Goal: Information Seeking & Learning: Learn about a topic

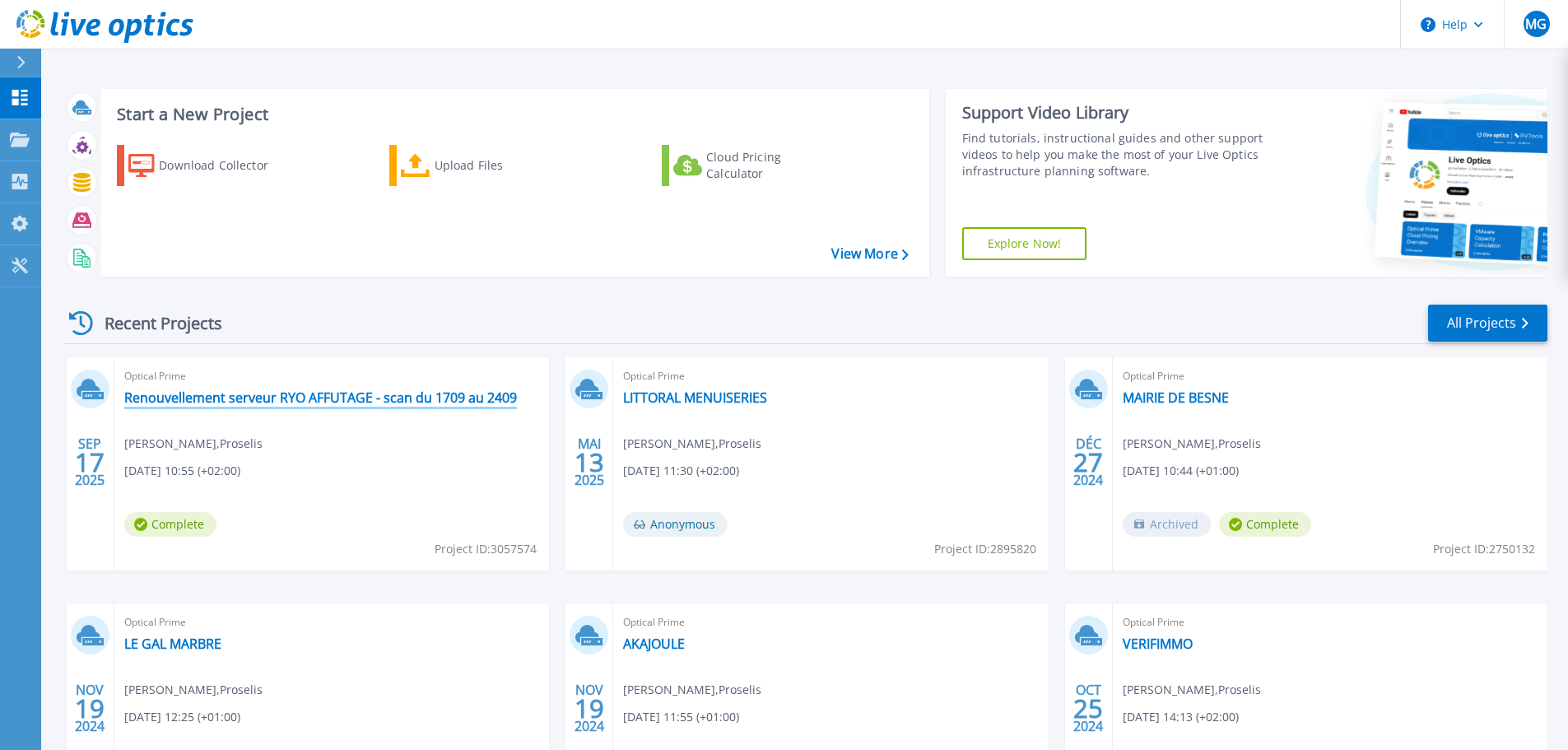
click at [285, 390] on link "Renouvellement serveur RYO AFFUTAGE - scan du 1709 au 2409" at bounding box center [321, 397] width 393 height 16
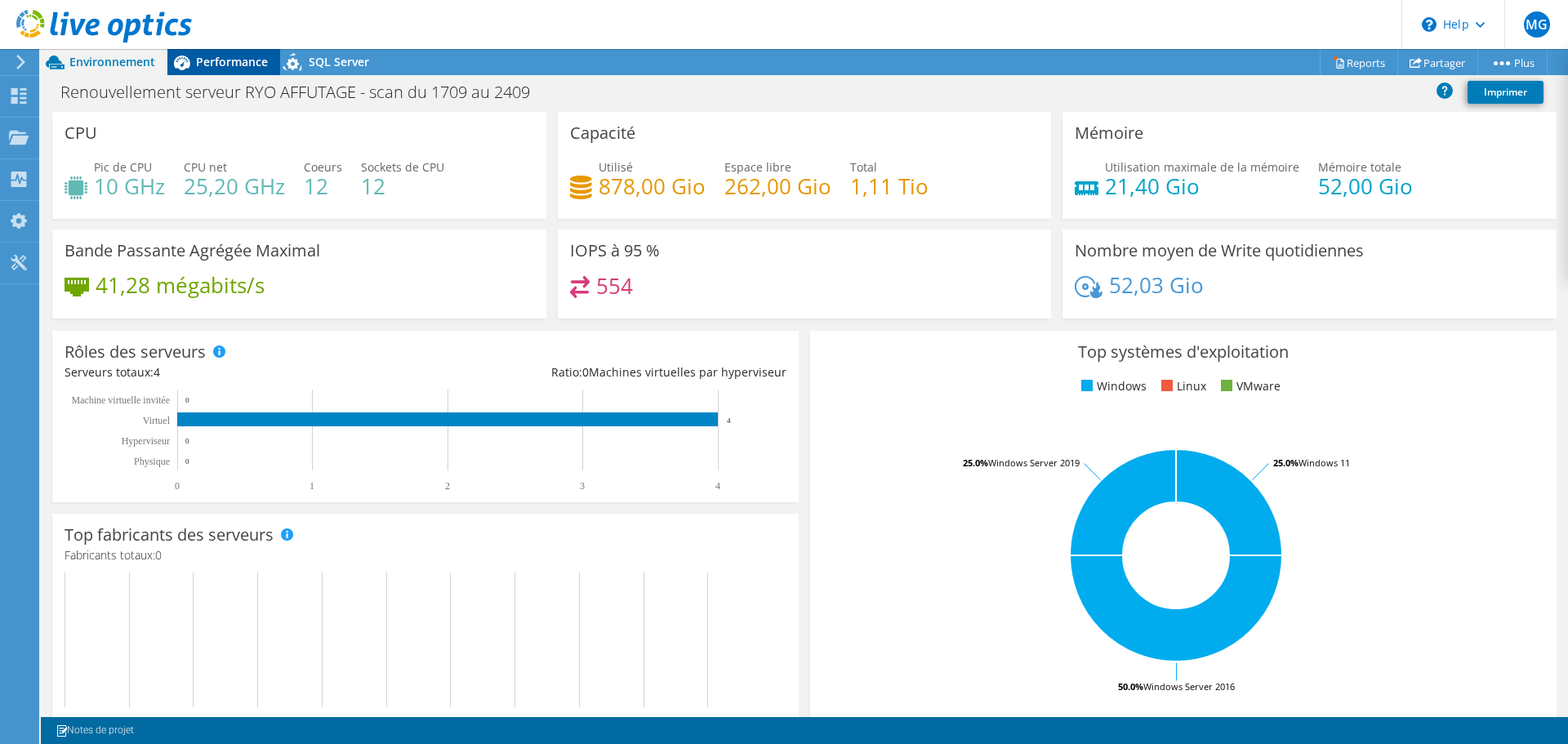
click at [239, 57] on span "Performance" at bounding box center [231, 62] width 72 height 16
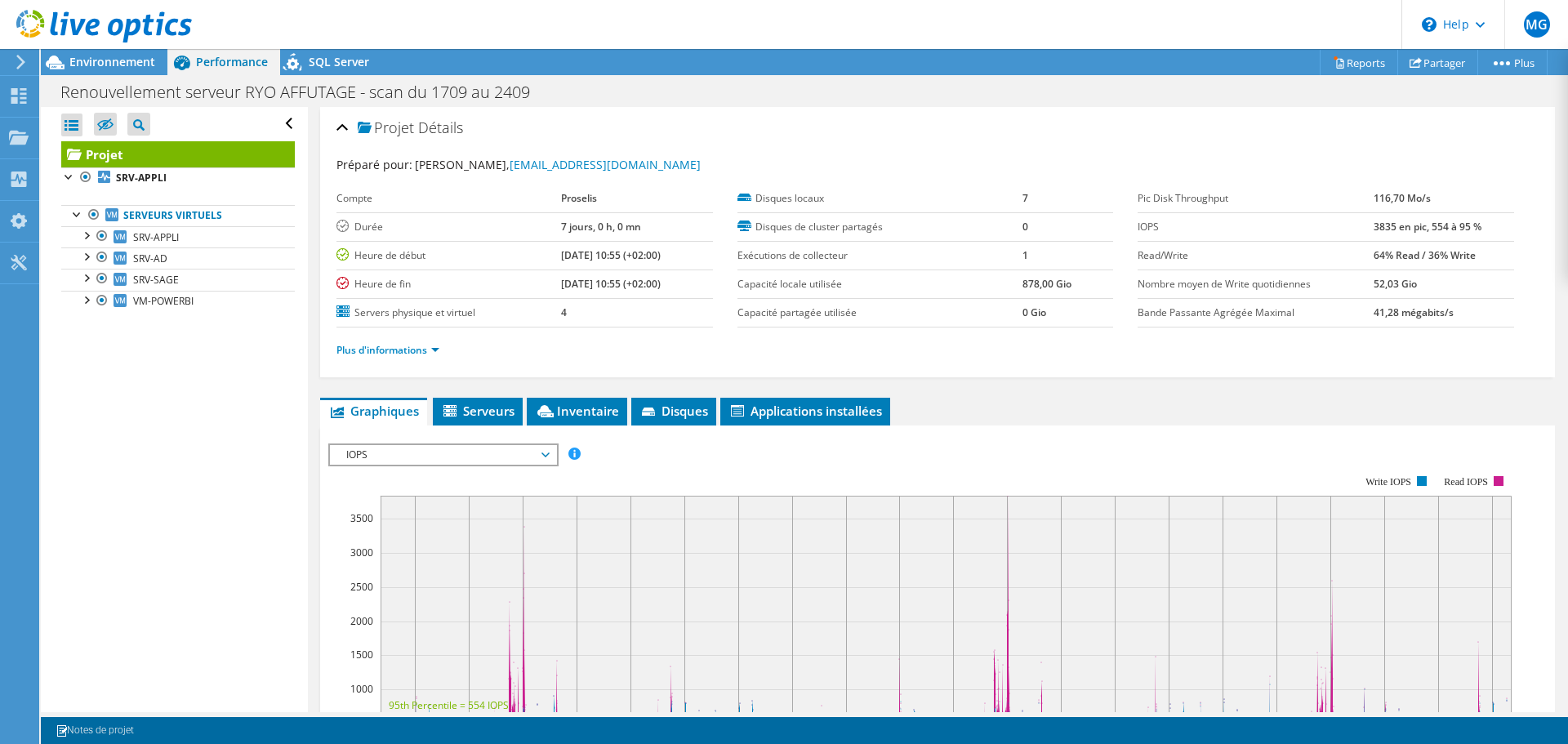
click at [406, 357] on li "Plus d'informations" at bounding box center [392, 350] width 112 height 18
click at [405, 353] on link "Plus d'informations" at bounding box center [388, 350] width 103 height 14
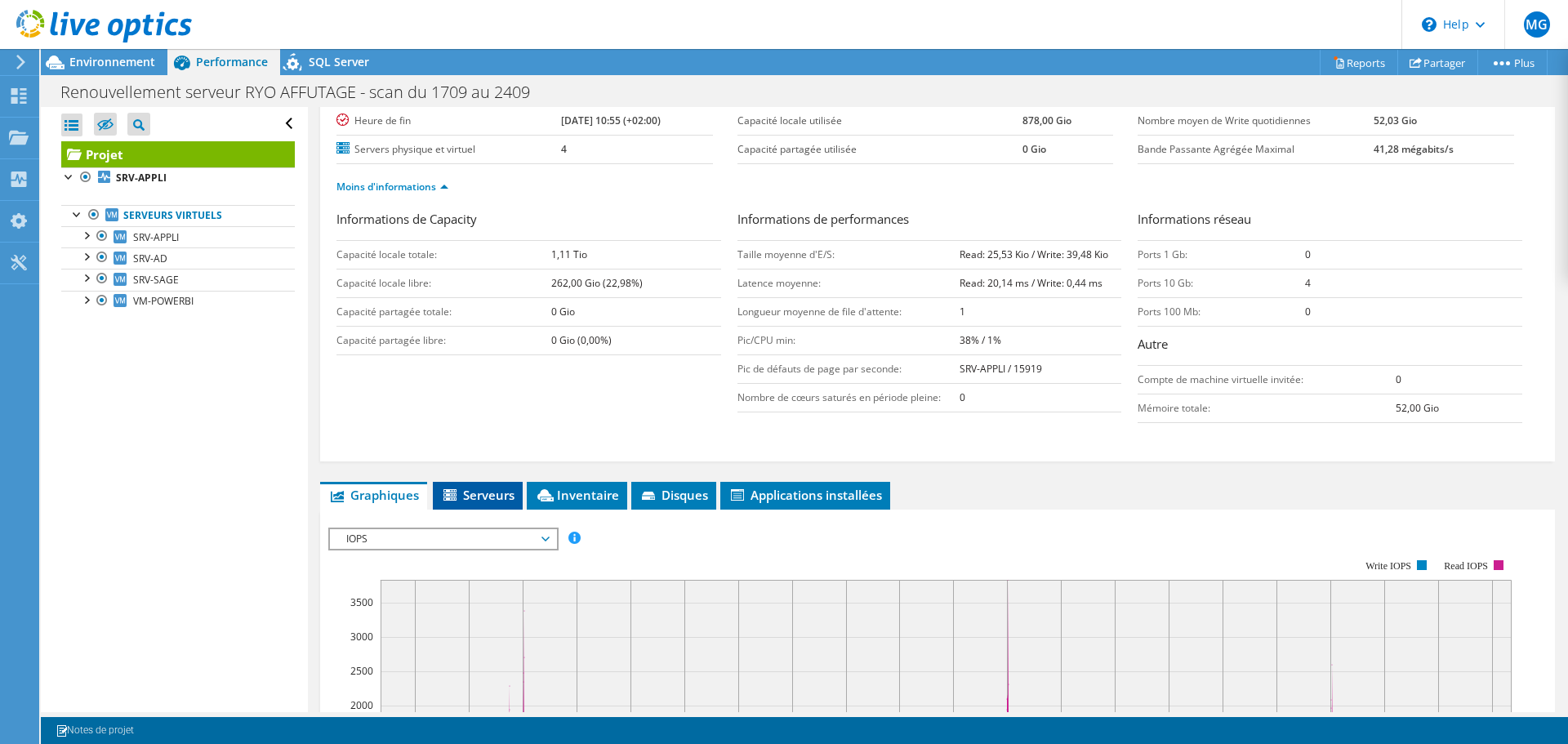
scroll to position [246, 0]
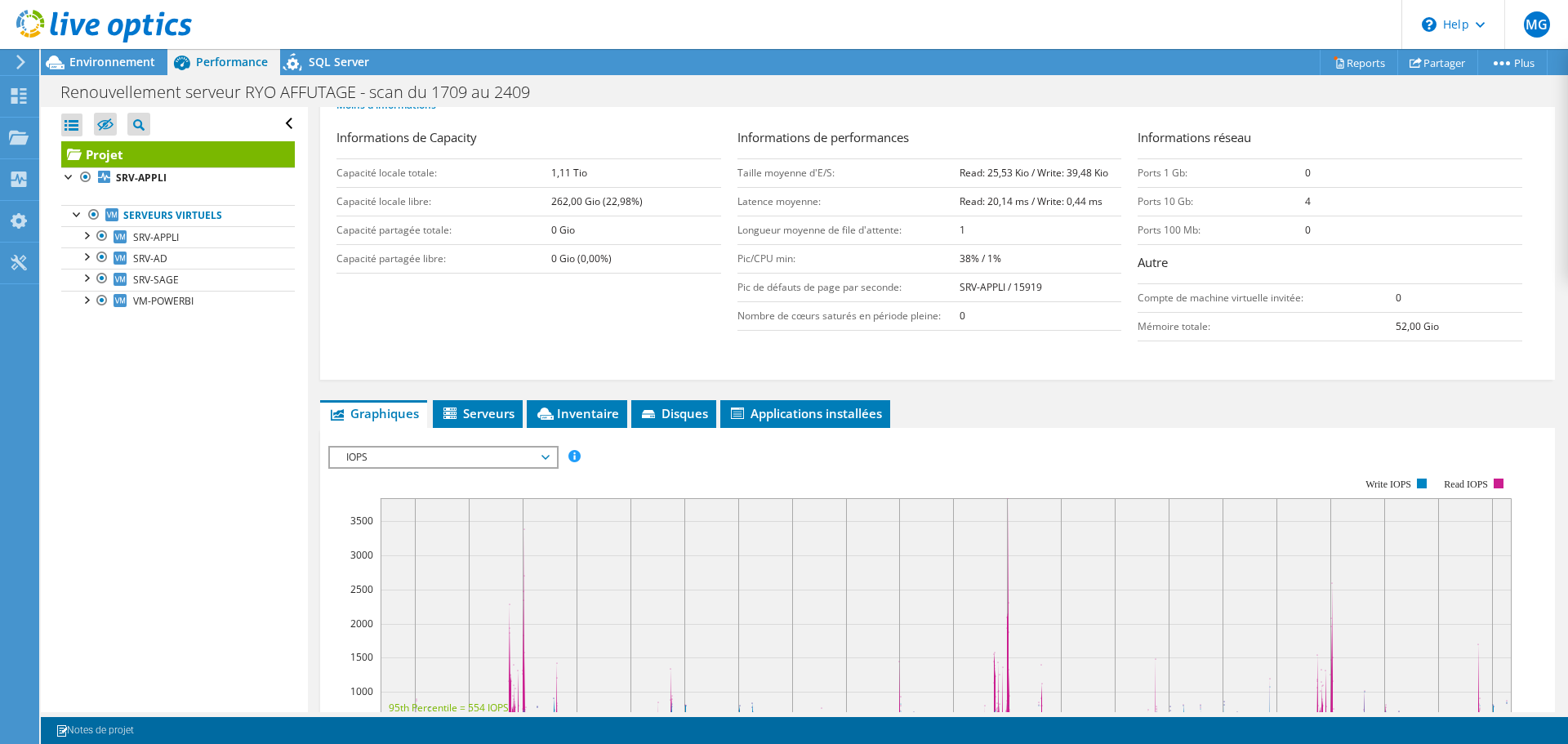
click at [466, 457] on span "IOPS" at bounding box center [443, 457] width 210 height 20
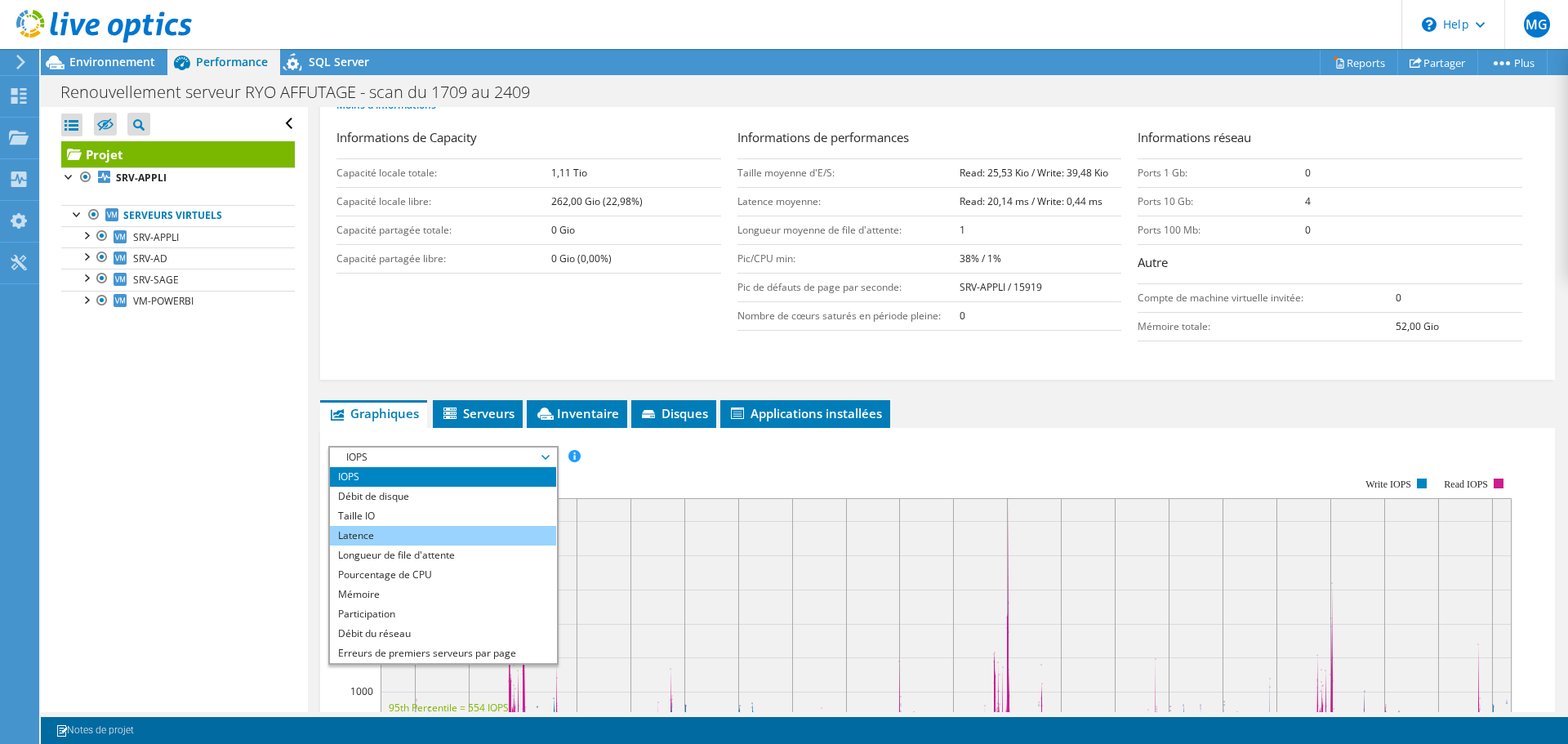
click at [412, 538] on li "Latence" at bounding box center [442, 535] width 226 height 20
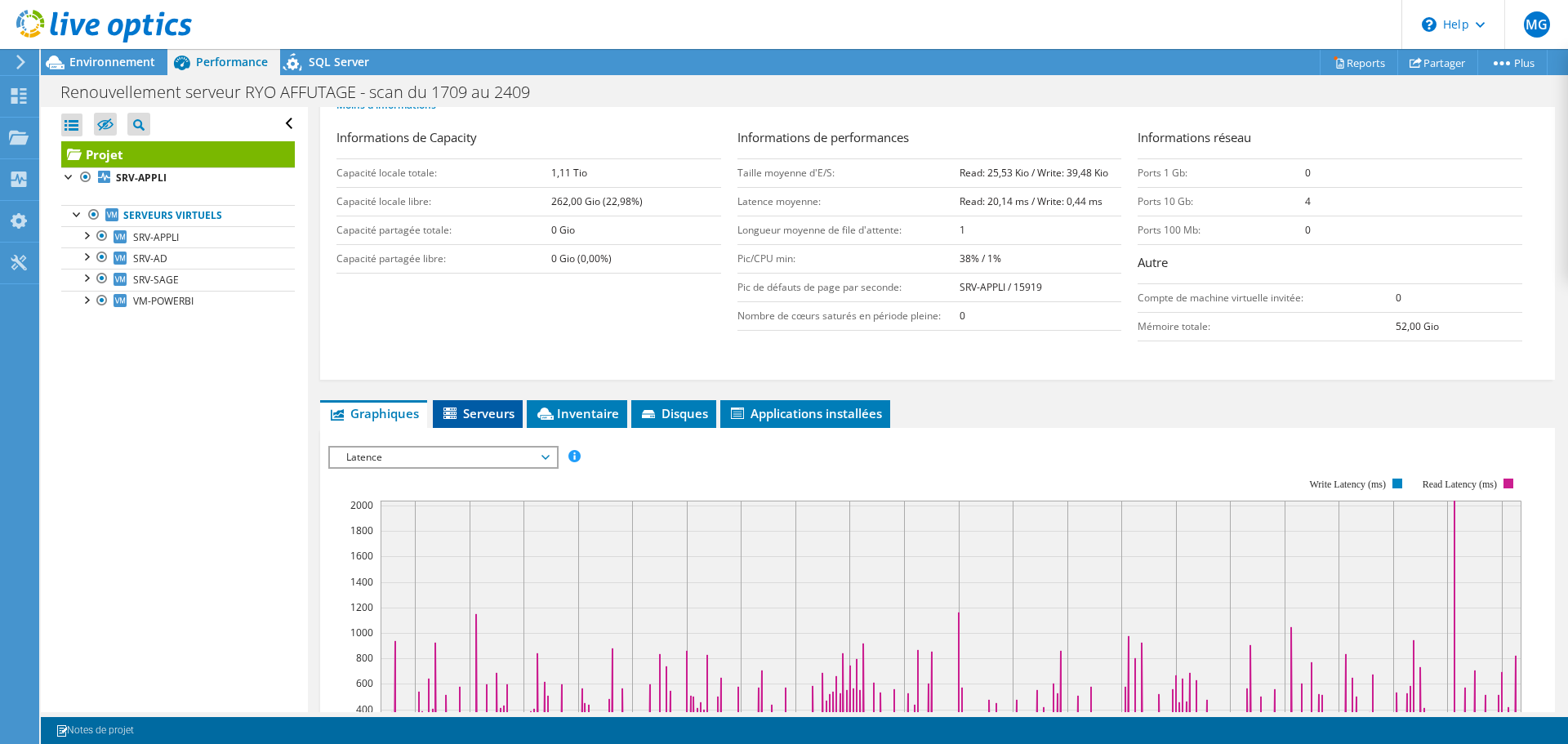
click at [480, 423] on li "Serveurs" at bounding box center [478, 414] width 90 height 28
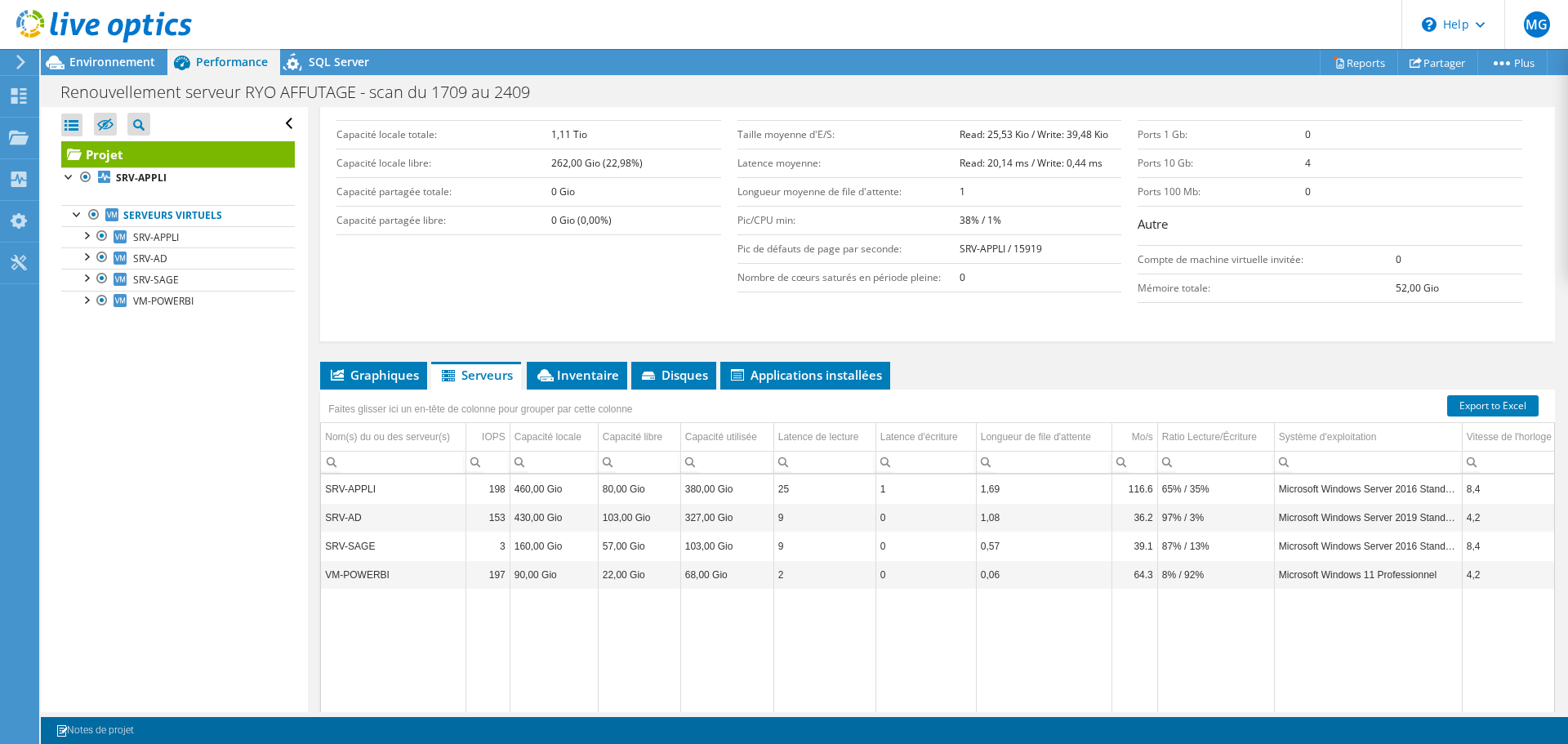
scroll to position [43, 0]
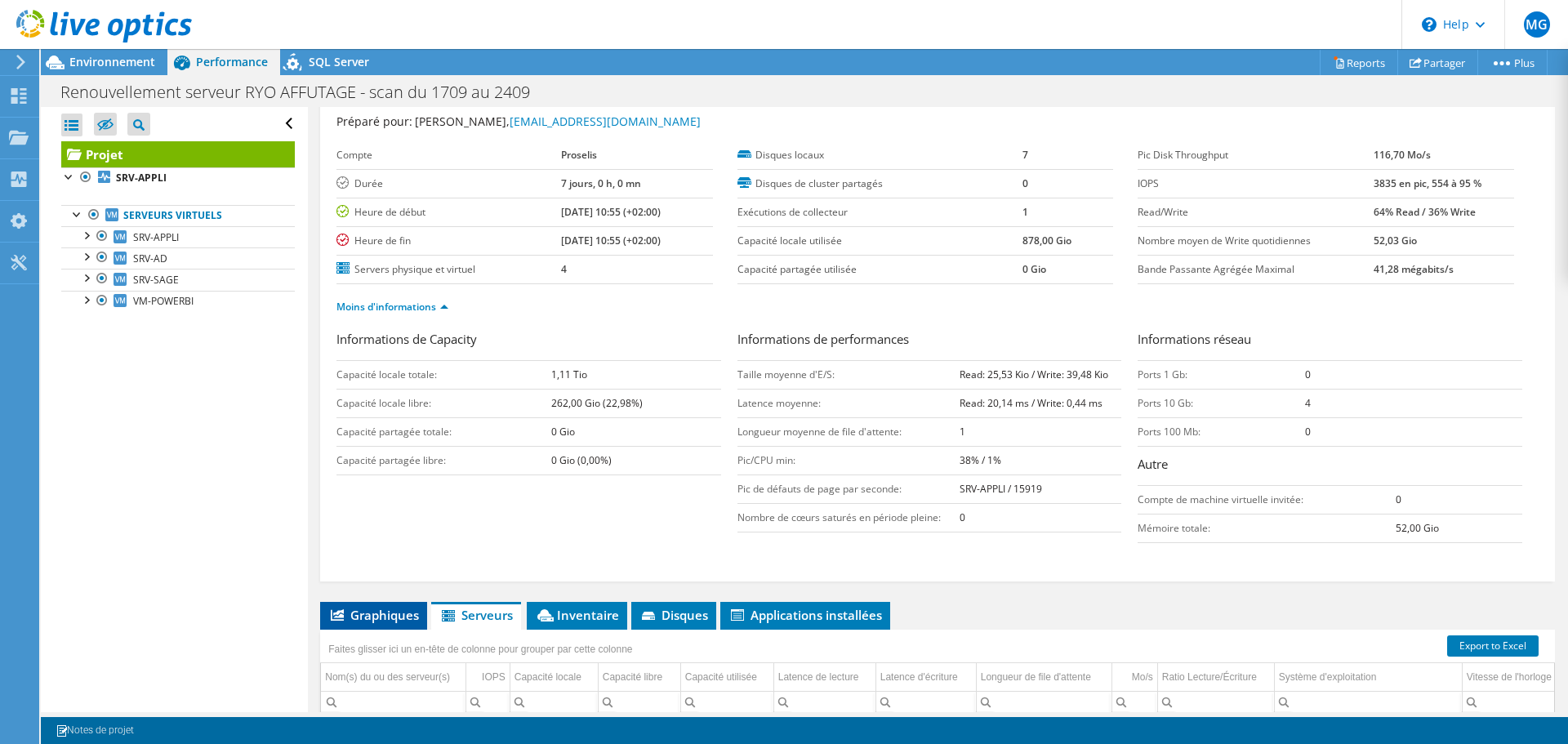
click at [348, 620] on span "Graphiques" at bounding box center [373, 615] width 91 height 16
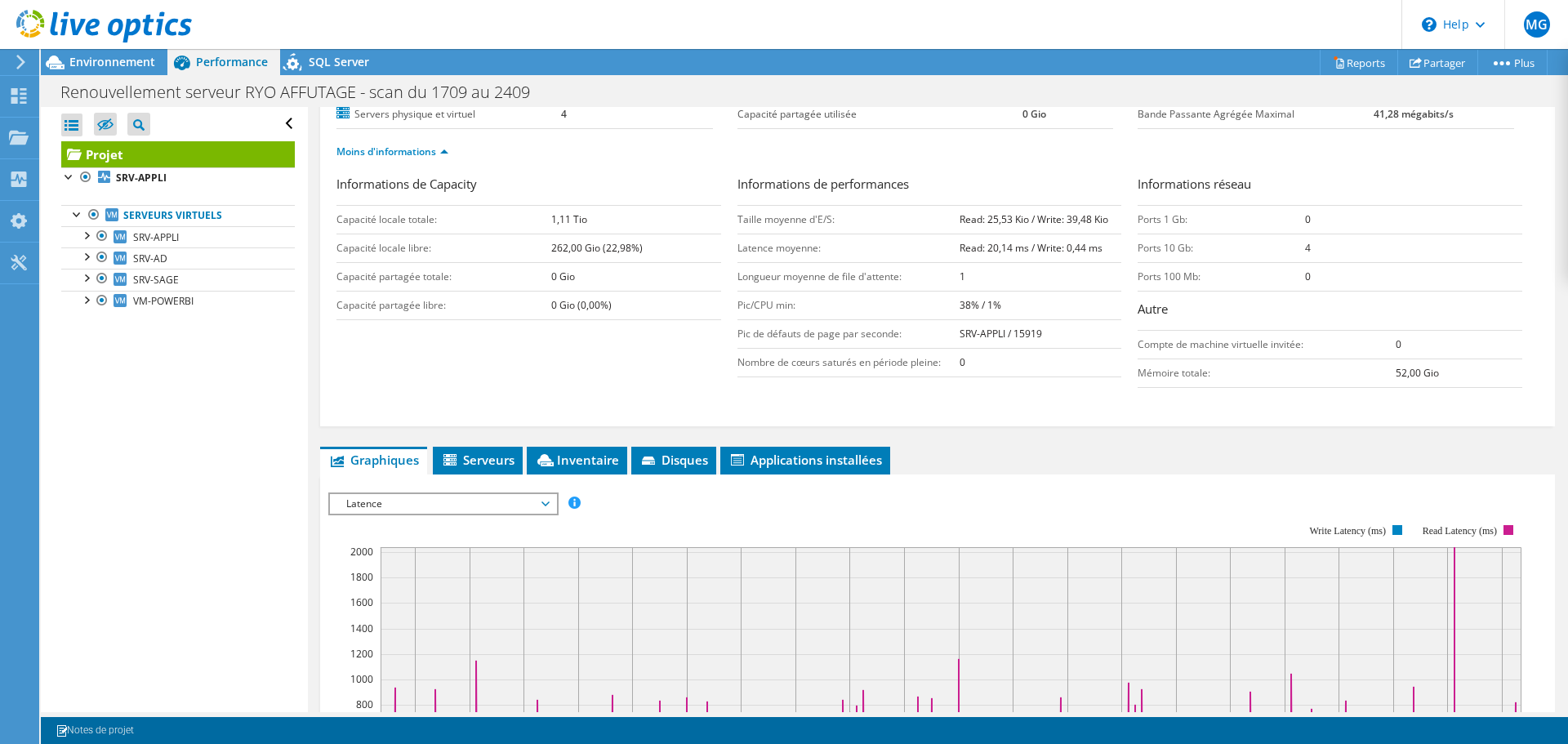
scroll to position [207, 0]
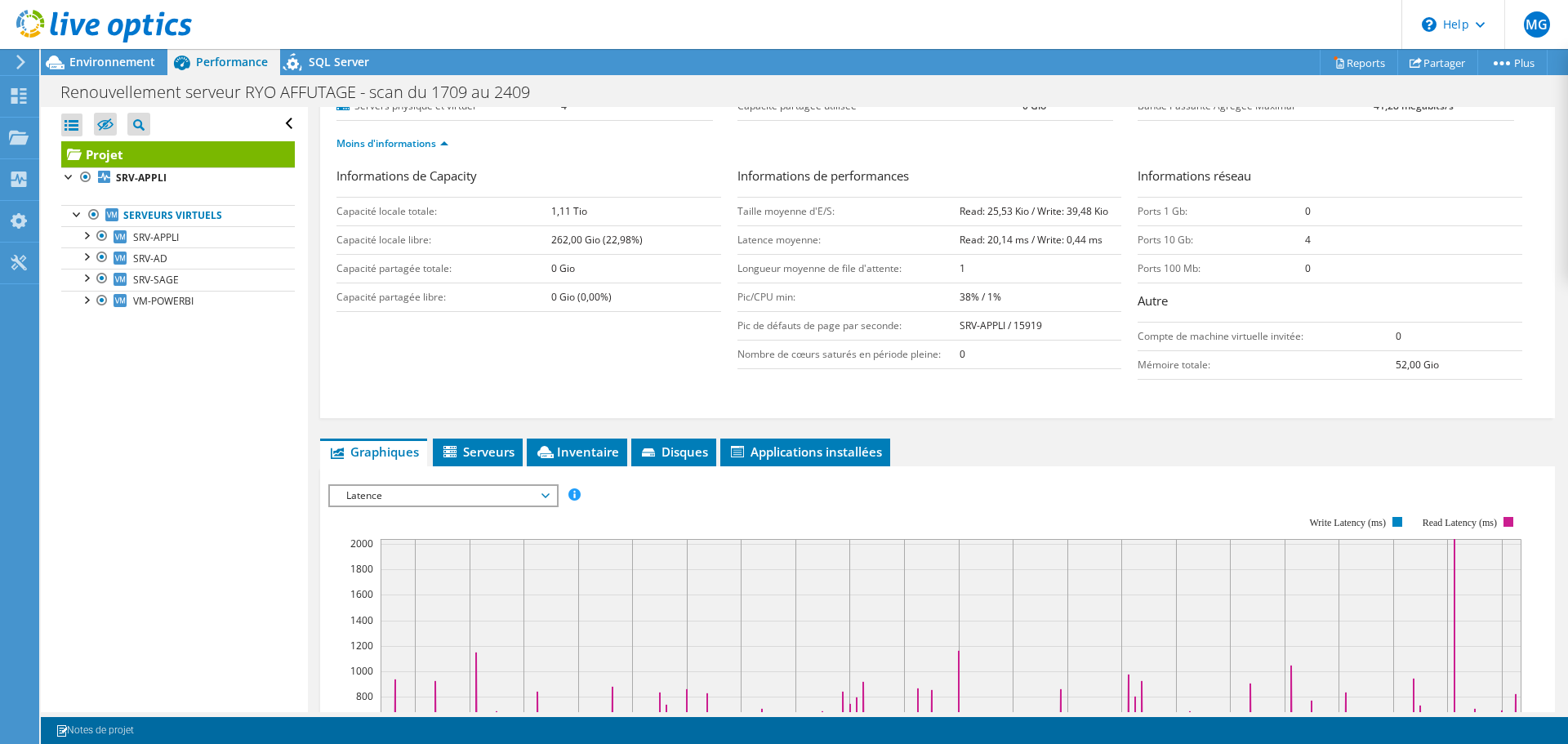
click at [404, 495] on span "Latence" at bounding box center [443, 496] width 210 height 20
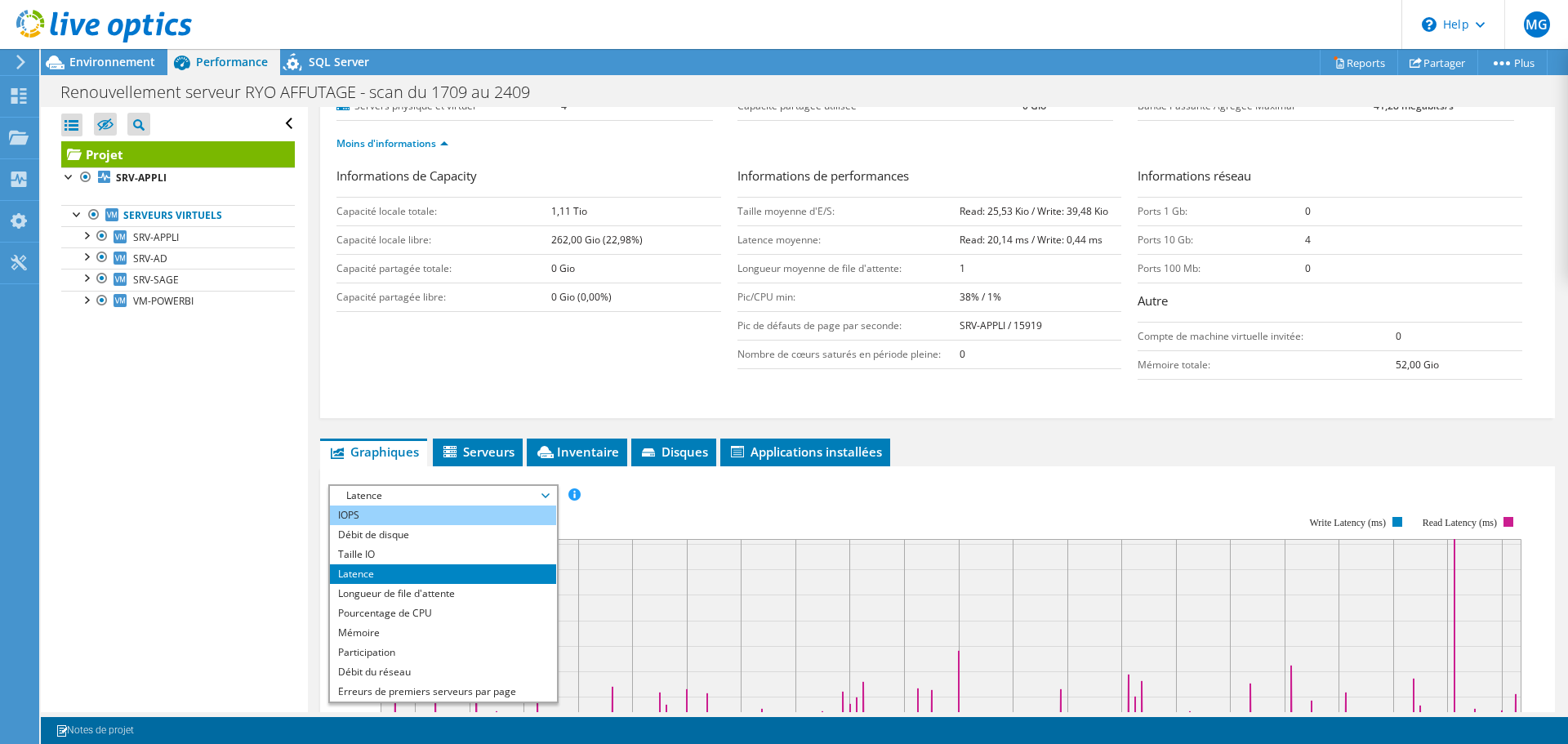
click at [387, 516] on li "IOPS" at bounding box center [442, 515] width 226 height 20
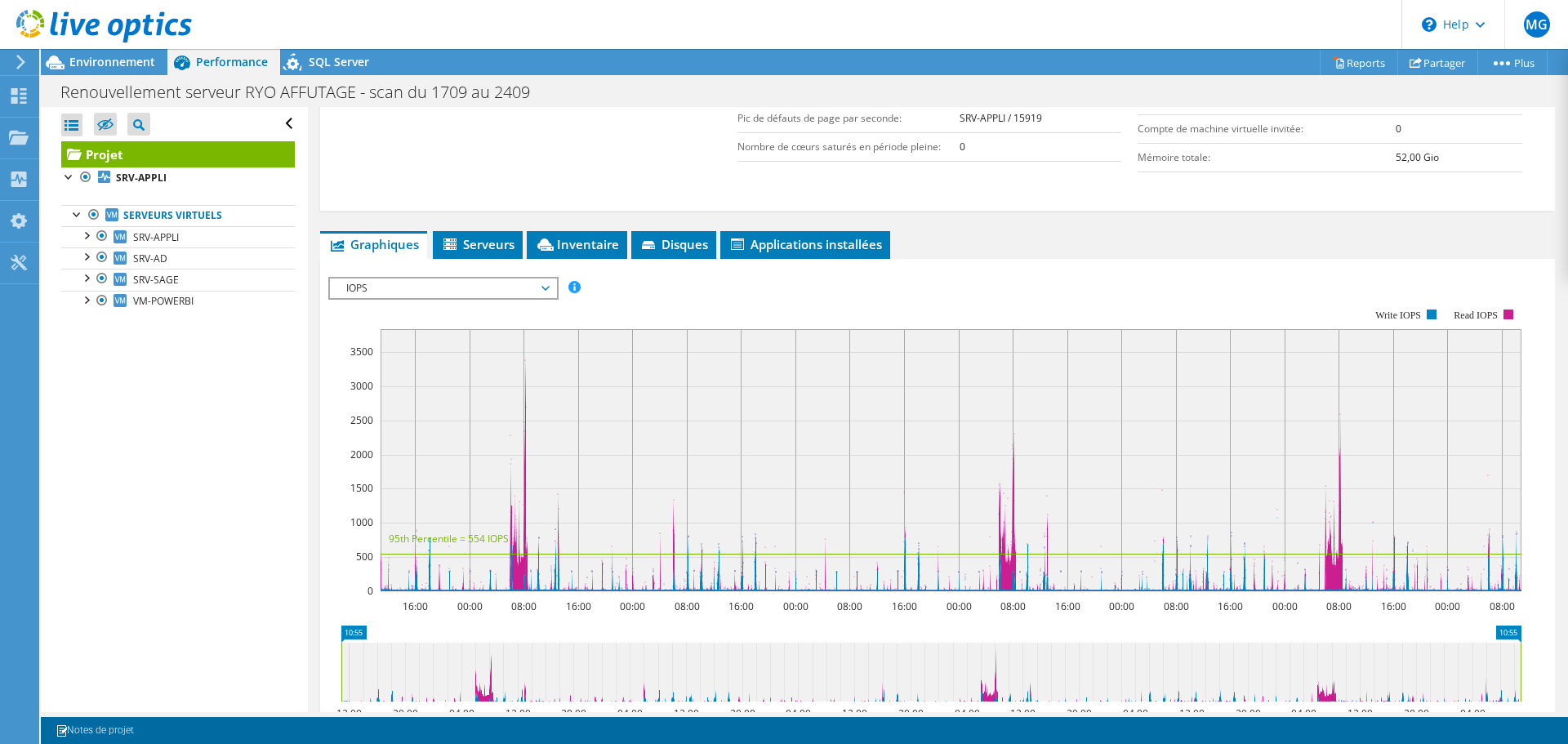
scroll to position [452, 0]
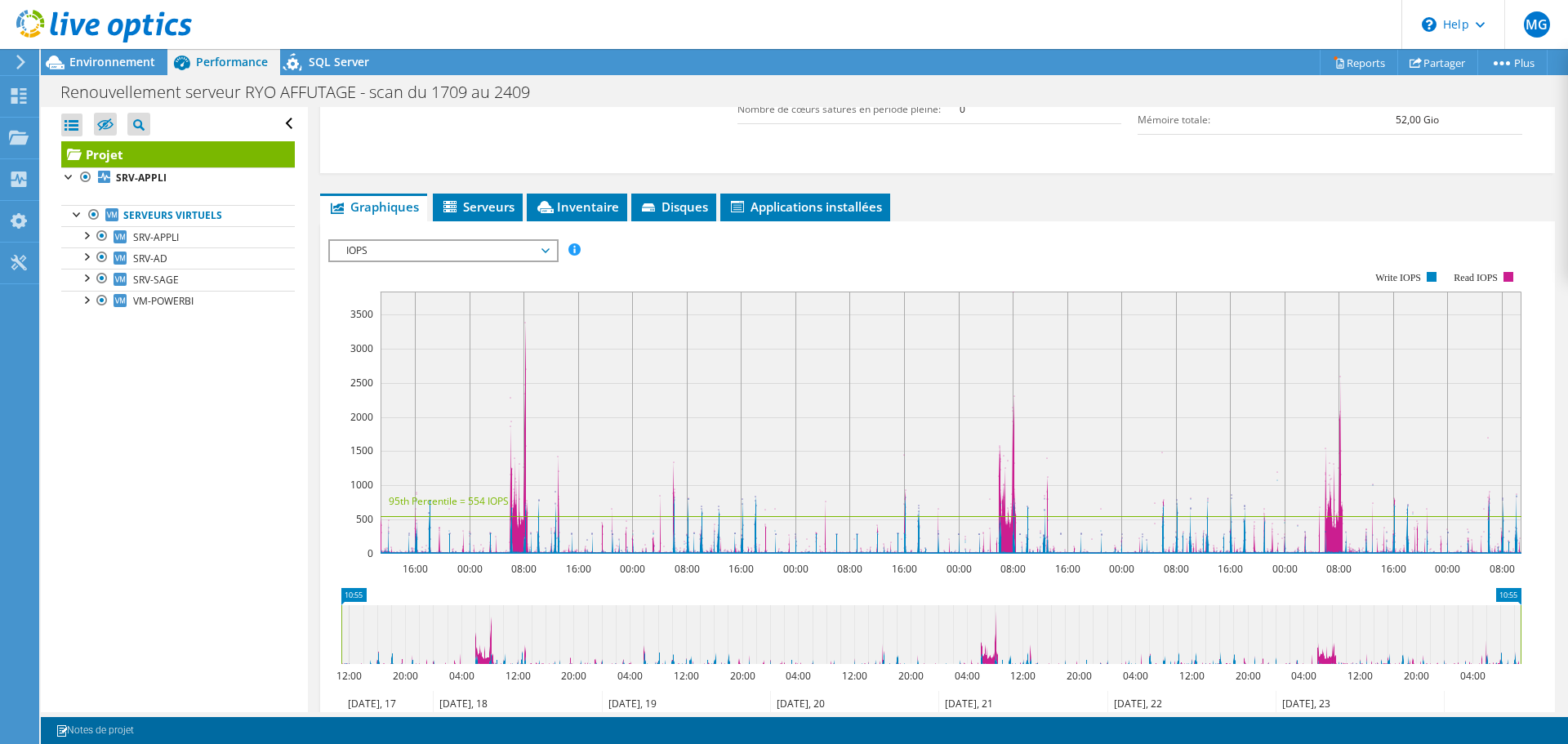
click at [630, 531] on rect at bounding box center [951, 423] width 1141 height 262
click at [623, 124] on div "Informations de Capacity Capacité locale totale: 1,11 Tio Capacité locale libre…" at bounding box center [937, 32] width 1202 height 221
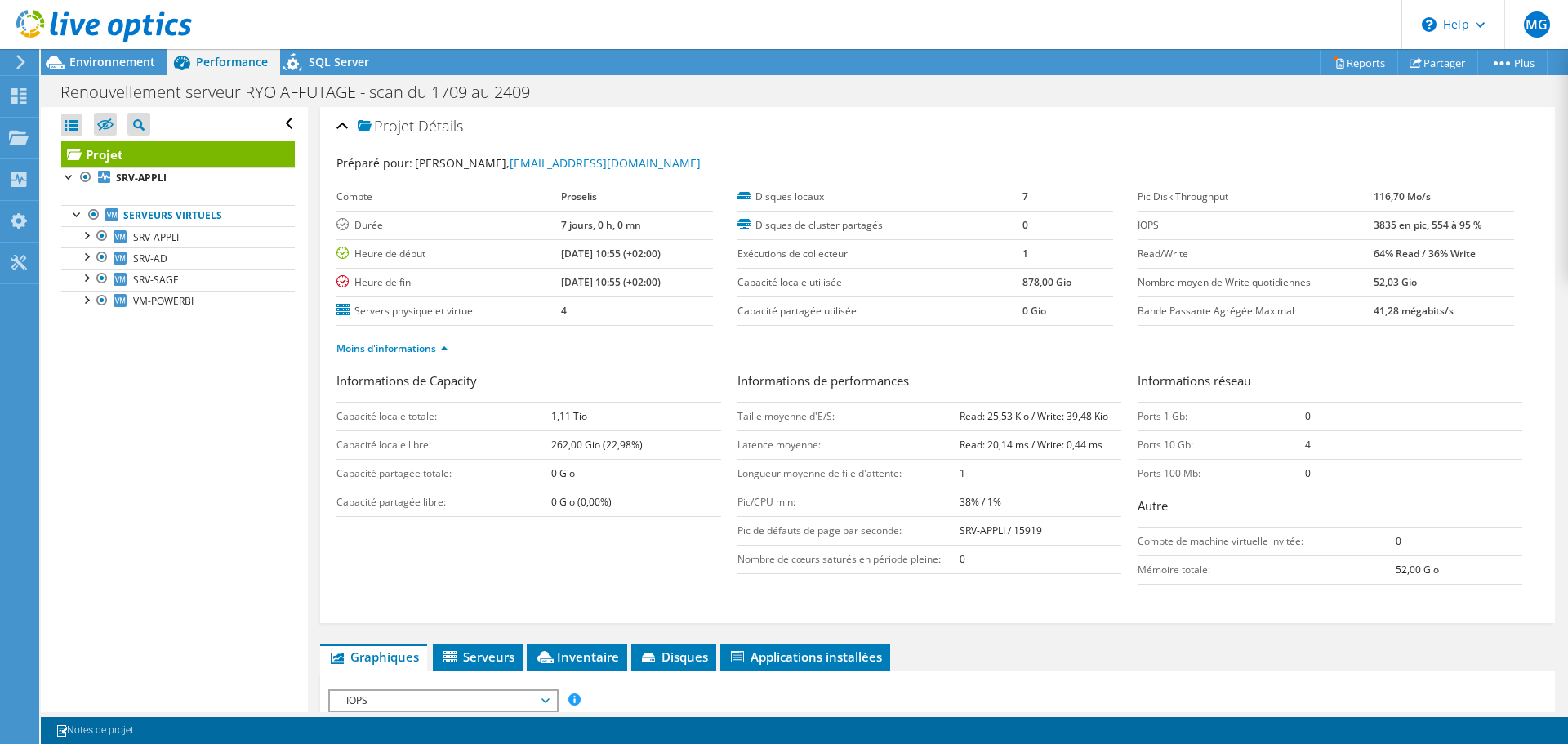
scroll to position [0, 0]
